Goal: Information Seeking & Learning: Learn about a topic

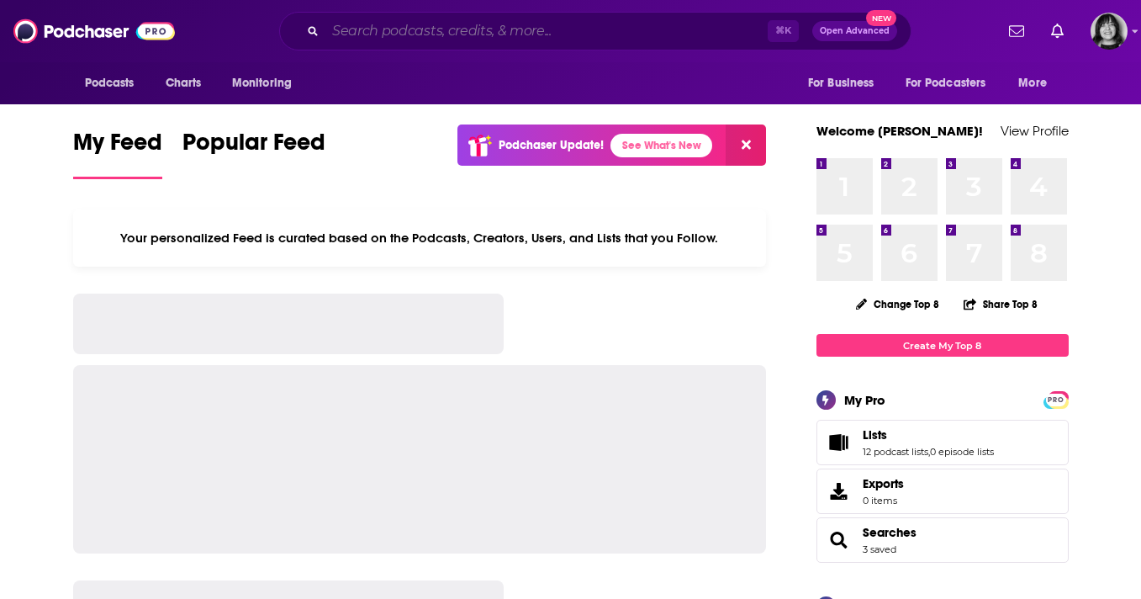
click at [563, 27] on input "Search podcasts, credits, & more..." at bounding box center [546, 31] width 442 height 27
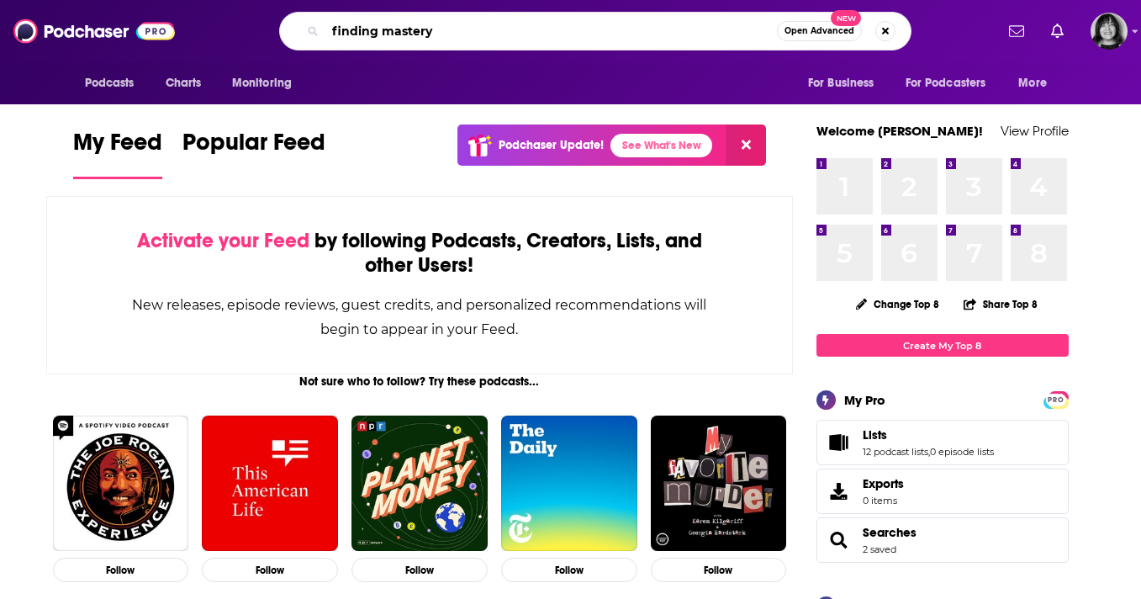
type input "finding mastery"
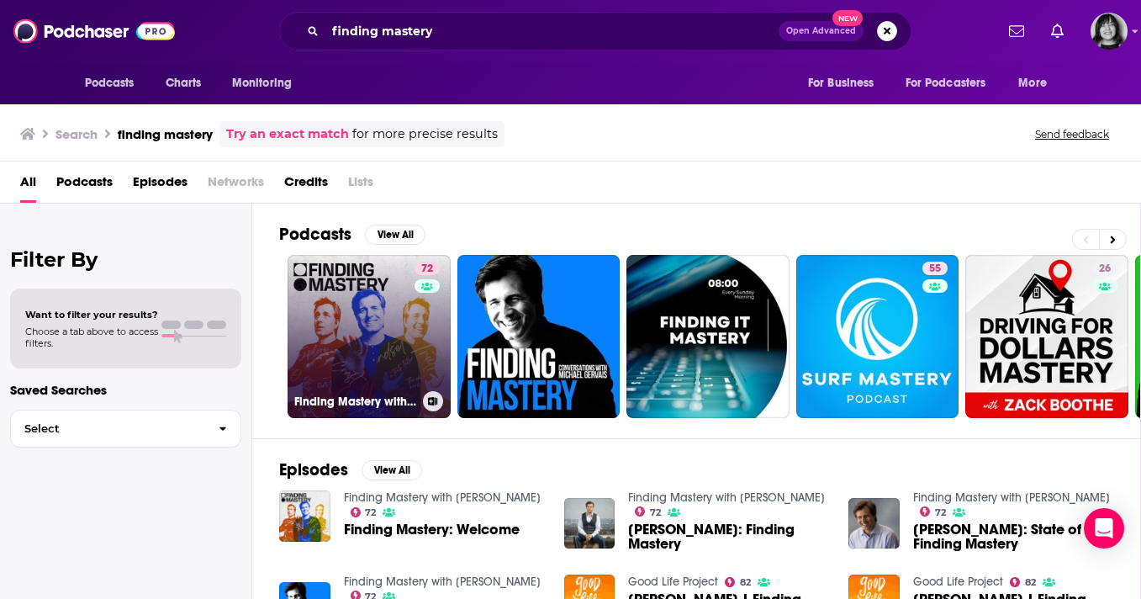
click at [369, 341] on link "72 Finding Mastery with [PERSON_NAME]" at bounding box center [369, 336] width 163 height 163
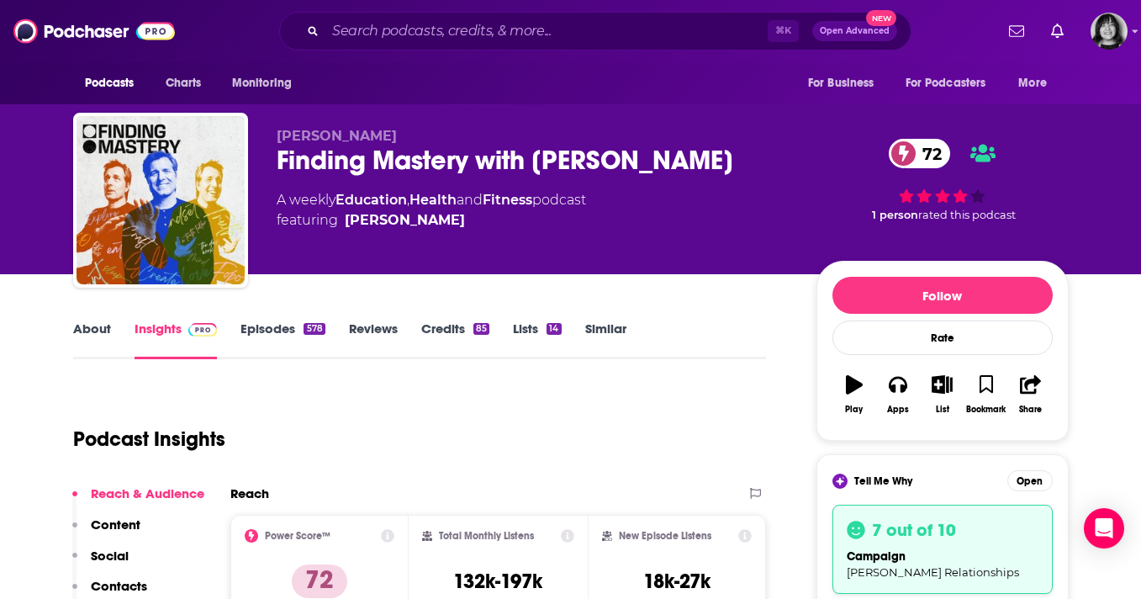
click at [90, 321] on link "About" at bounding box center [92, 339] width 38 height 39
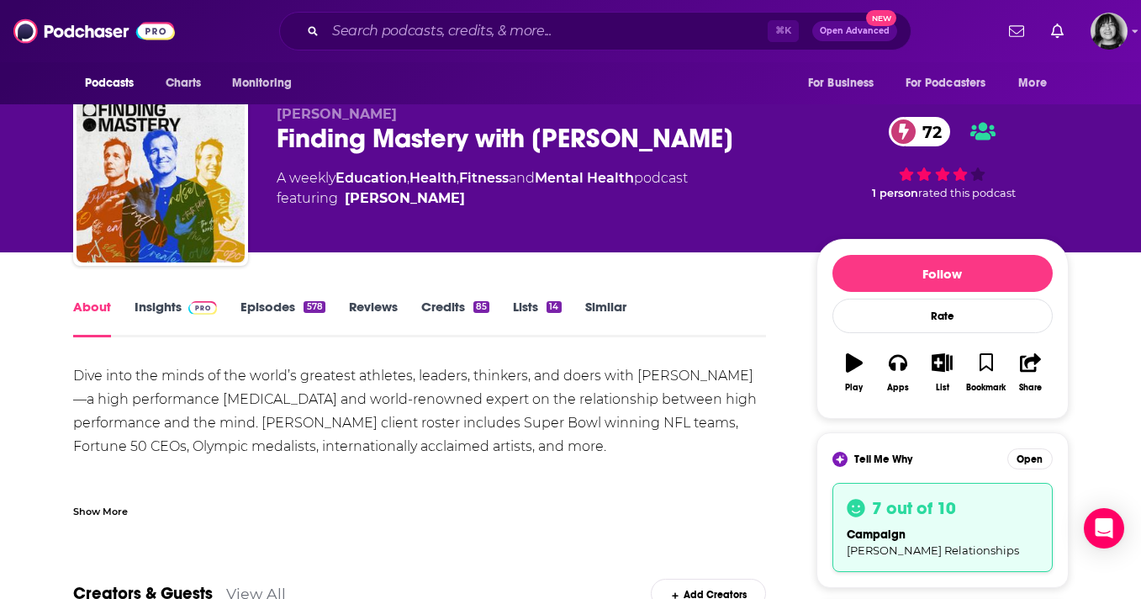
scroll to position [25, 0]
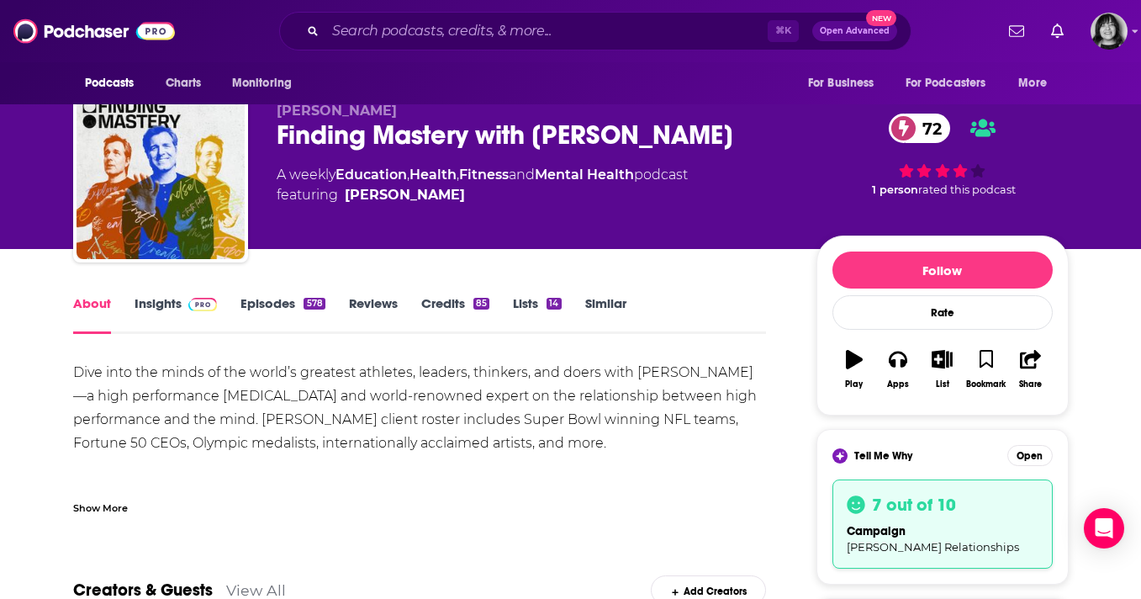
click at [122, 505] on div "Show More" at bounding box center [100, 507] width 55 height 16
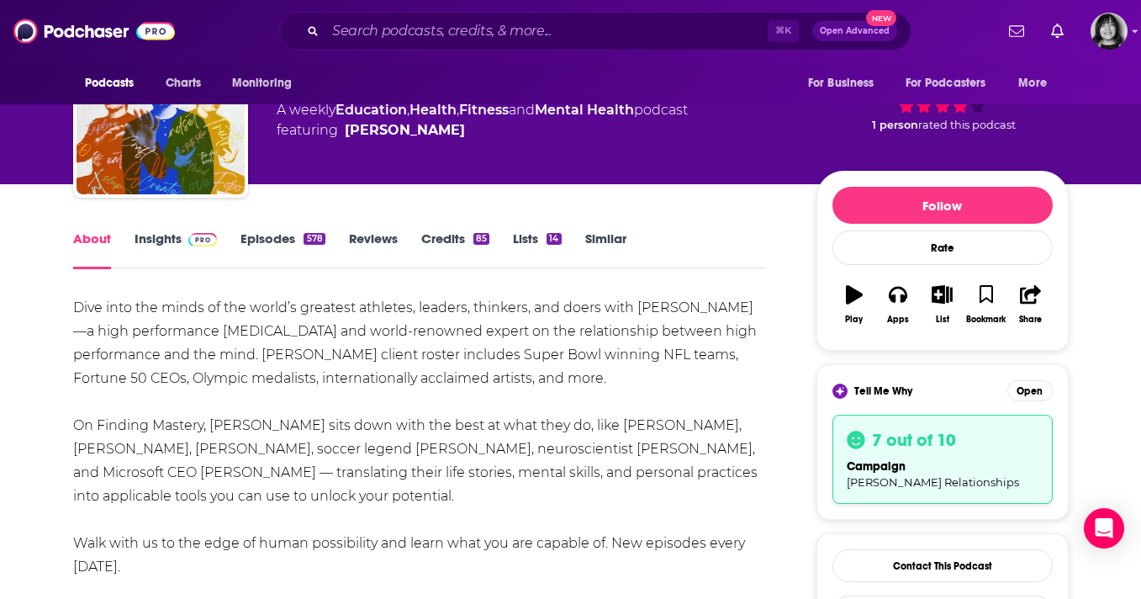
scroll to position [0, 0]
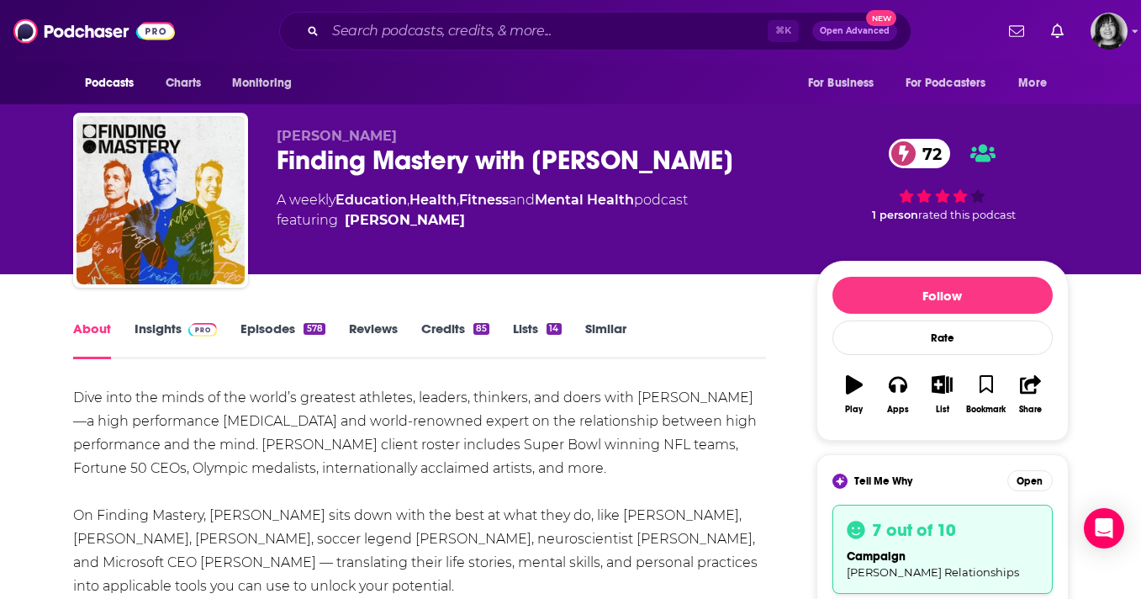
click at [564, 154] on div "Finding Mastery with [PERSON_NAME] 72" at bounding box center [533, 160] width 513 height 33
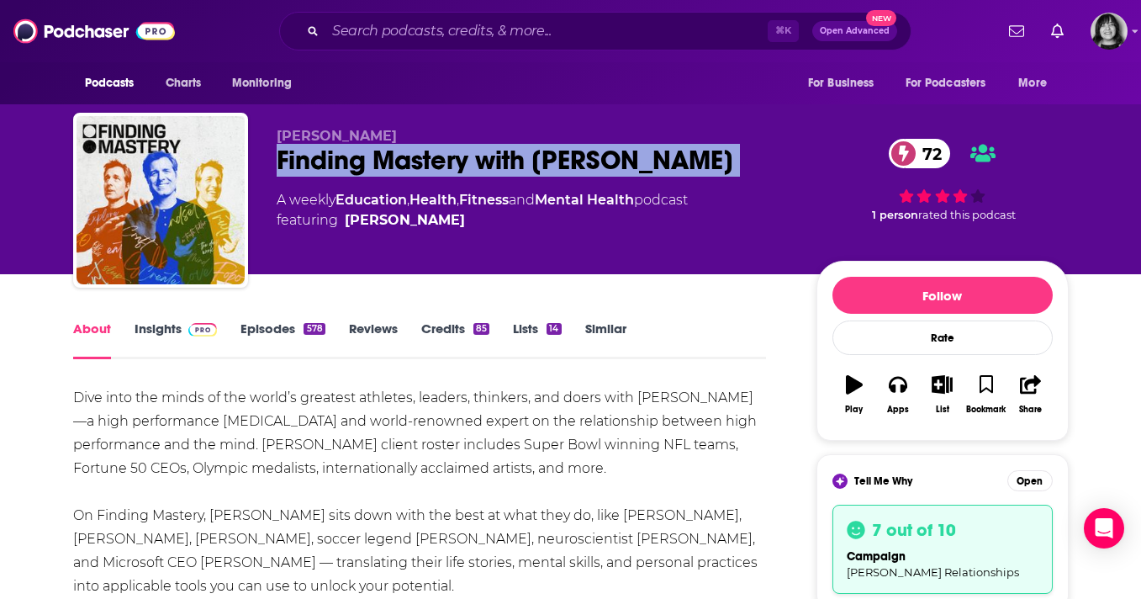
click at [564, 154] on div "Finding Mastery with [PERSON_NAME] 72" at bounding box center [533, 160] width 513 height 33
copy div "Finding Mastery with [PERSON_NAME] 72"
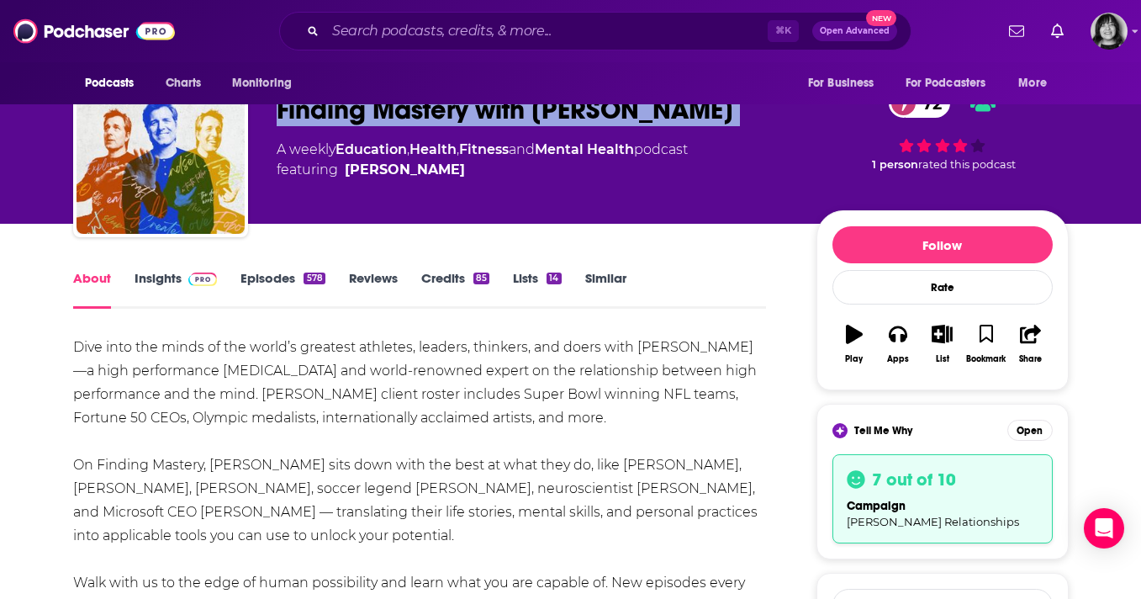
scroll to position [49, 0]
